Goal: Obtain resource: Obtain resource

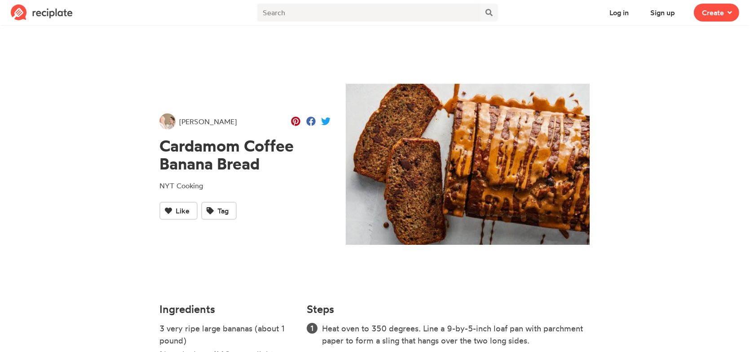
drag, startPoint x: 160, startPoint y: 145, endPoint x: 260, endPoint y: 168, distance: 102.7
click at [260, 168] on h1 "Cardamom Coffee Banana Bread" at bounding box center [244, 155] width 171 height 36
copy h1 "Cardamom Coffee Banana Bread"
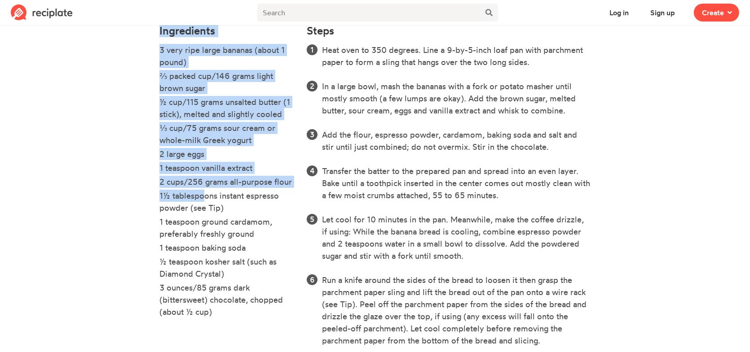
scroll to position [298, 0]
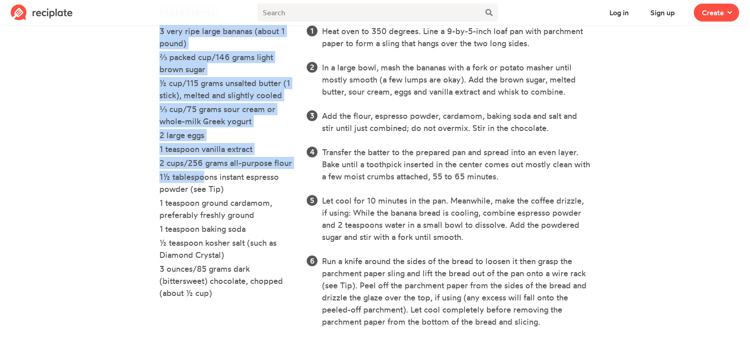
drag, startPoint x: 158, startPoint y: 70, endPoint x: 233, endPoint y: 295, distance: 236.6
click at [233, 295] on div "Ingredients 3 very ripe large bananas (about 1 pound) ⅔ packed cup/146 grams li…" at bounding box center [227, 172] width 147 height 345
copy div "Ingredients 3 very ripe large bananas (about 1 pound) ⅔ packed cup/146 grams li…"
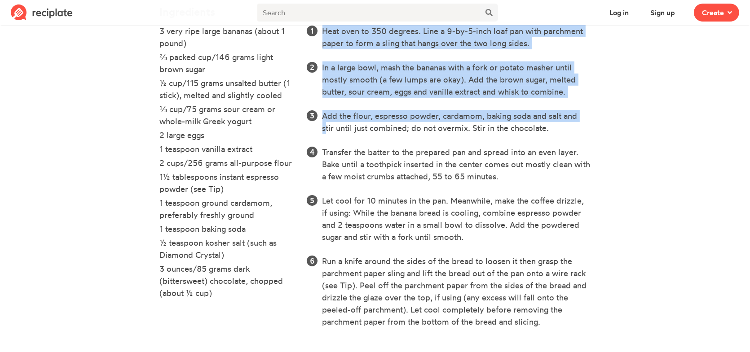
drag, startPoint x: 307, startPoint y: 132, endPoint x: 560, endPoint y: 330, distance: 321.2
click at [560, 330] on div "Steps Heat oven to 350 degrees. Line a 9-by-5-inch loaf pan with parchment pape…" at bounding box center [448, 172] width 294 height 345
copy div "Steps Heat oven to 350 degrees. Line a 9-by-5-inch loaf pan with parchment pape…"
